Goal: Transaction & Acquisition: Purchase product/service

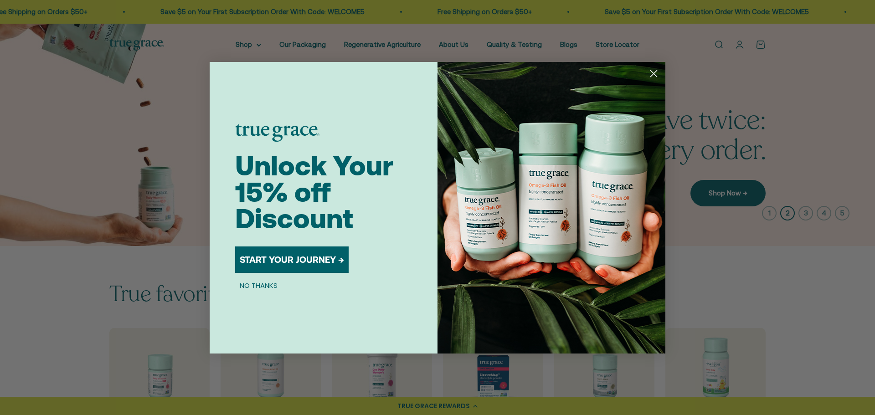
click at [653, 72] on icon "Close dialog" at bounding box center [654, 74] width 16 height 16
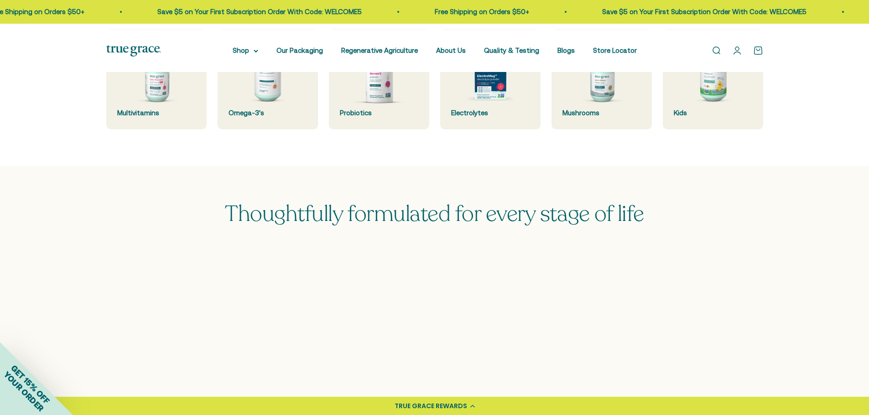
scroll to position [304, 0]
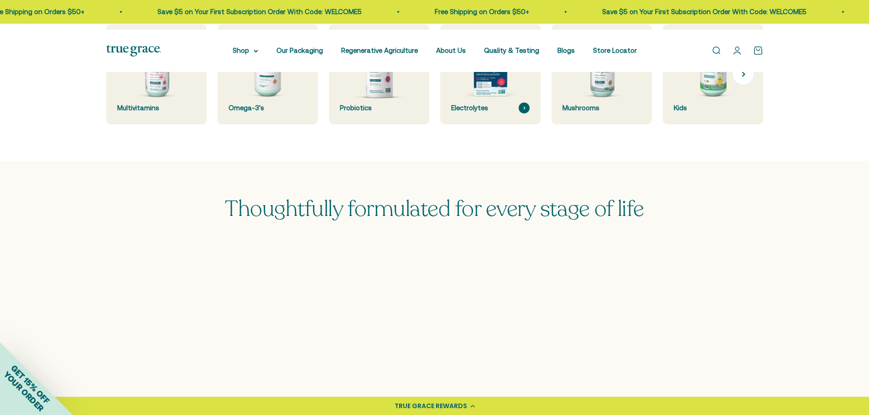
click at [495, 128] on img at bounding box center [490, 74] width 106 height 106
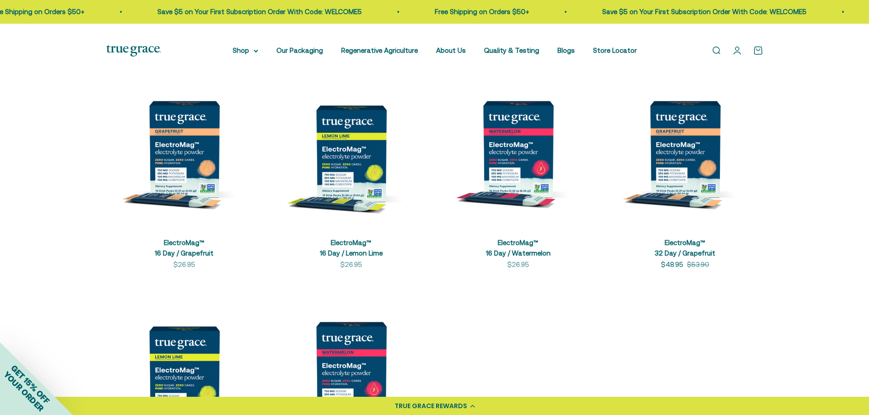
scroll to position [228, 0]
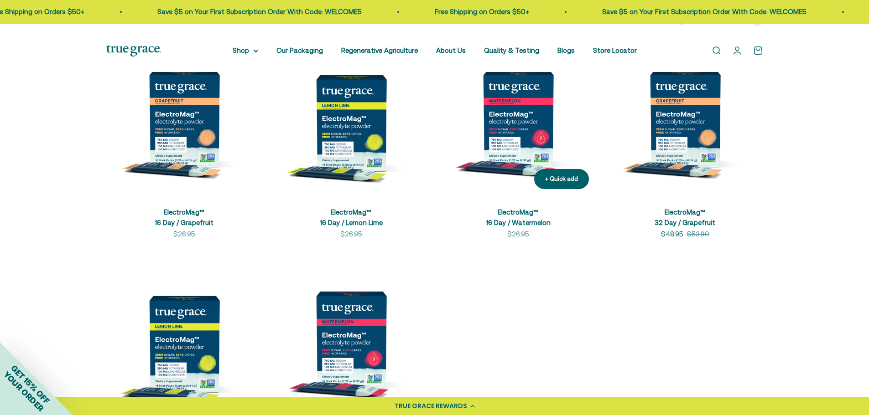
click at [504, 197] on img at bounding box center [518, 119] width 156 height 156
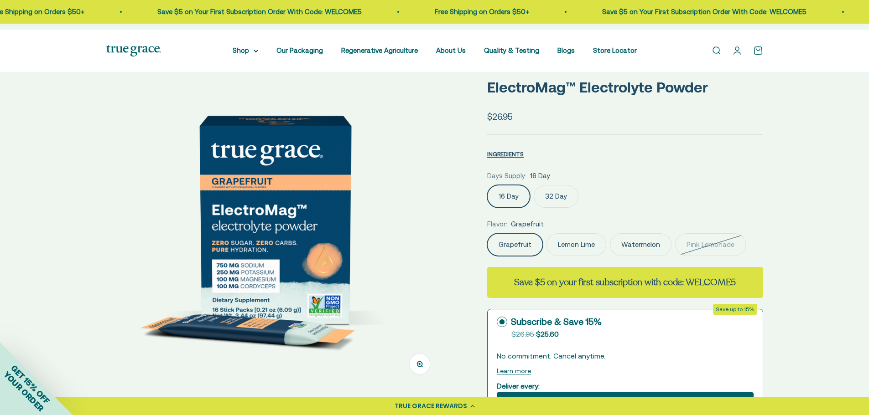
scroll to position [76, 0]
